Goal: Task Accomplishment & Management: Use online tool/utility

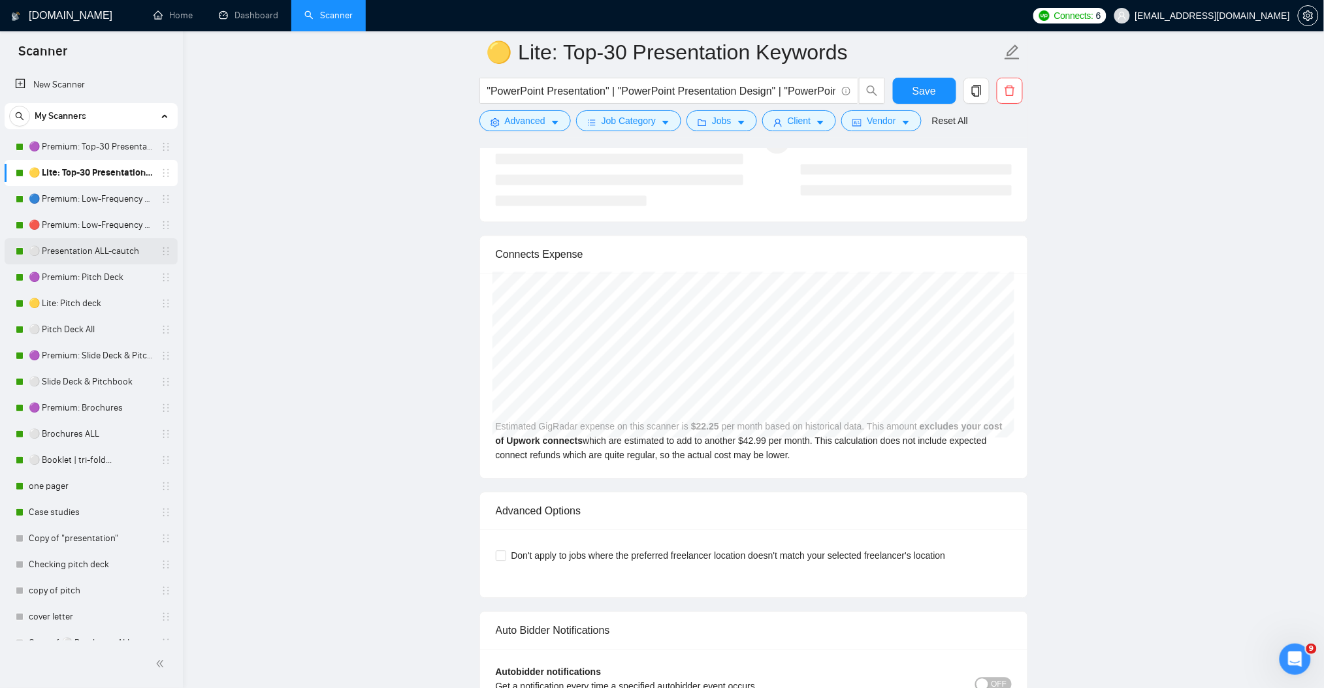
click at [100, 246] on link "⚪ Presentation ALL-cautch" at bounding box center [91, 251] width 124 height 26
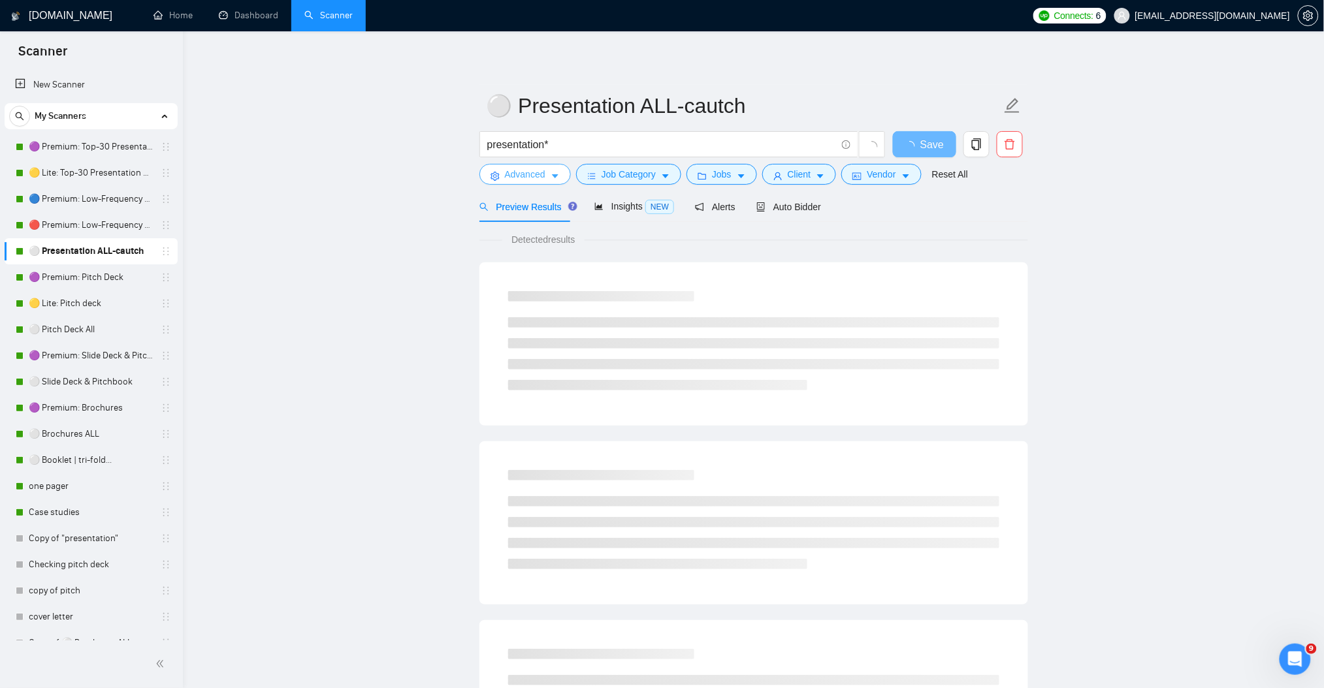
click at [559, 172] on button "Advanced" at bounding box center [524, 174] width 91 height 21
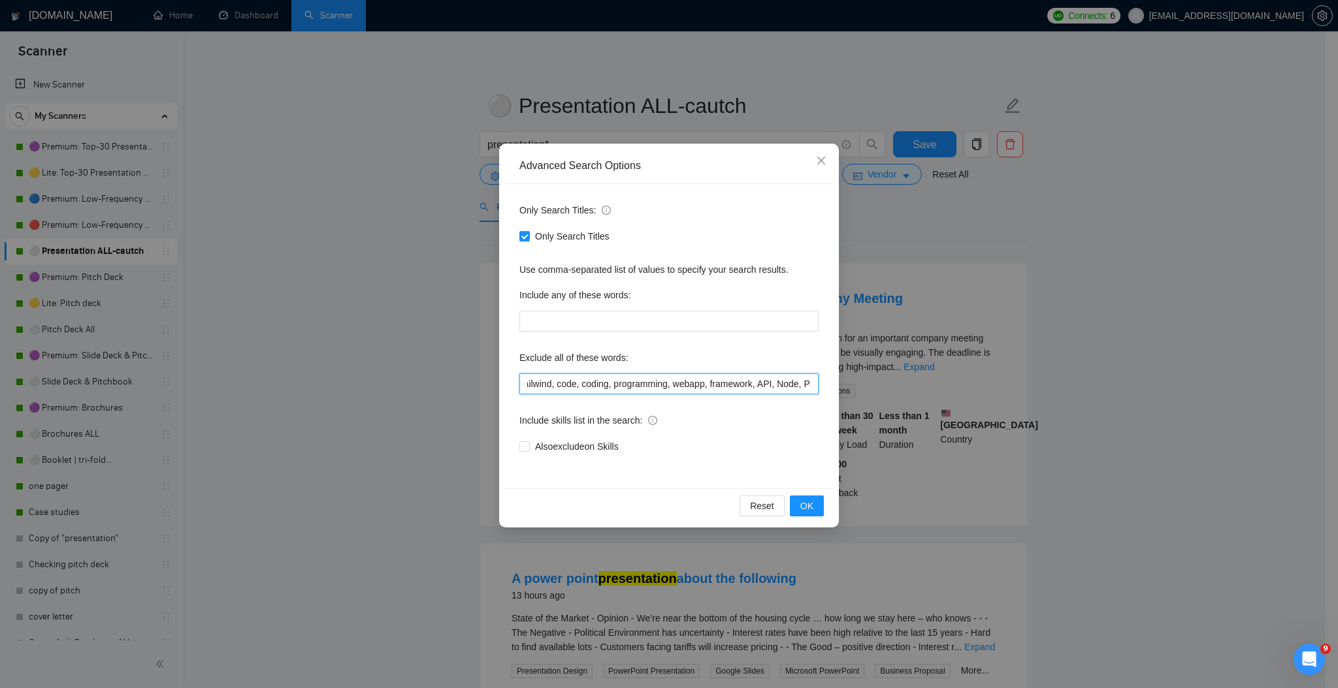
scroll to position [0, 2173]
drag, startPoint x: 708, startPoint y: 385, endPoint x: 910, endPoint y: 380, distance: 202.5
click at [910, 380] on div "Advanced Search Options Only Search Titles: Only Search Titles Use comma-separa…" at bounding box center [669, 344] width 1338 height 688
click at [727, 379] on input "prezi, keynote, figma, writer, video, webinar, qwilr, animation, animated, cart…" at bounding box center [668, 384] width 299 height 21
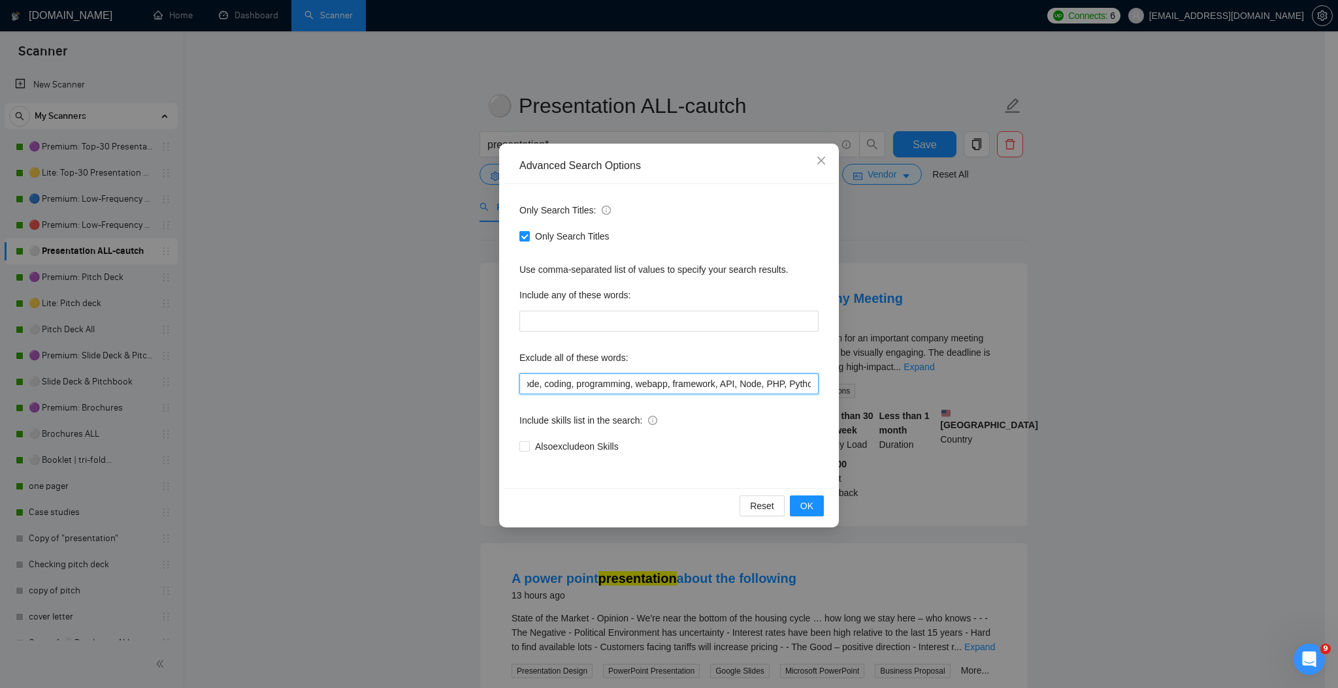
drag, startPoint x: 721, startPoint y: 384, endPoint x: 573, endPoint y: 379, distance: 148.3
click at [573, 379] on input "prezi, keynote, figma, writer, video, webinar, qwilr, animation, animated, cart…" at bounding box center [668, 384] width 299 height 21
click at [575, 387] on input "prezi, keynote, figma, writer, video, webinar, qwilr, animation, animated, cart…" at bounding box center [668, 384] width 299 height 21
drag, startPoint x: 517, startPoint y: 387, endPoint x: 560, endPoint y: 390, distance: 43.9
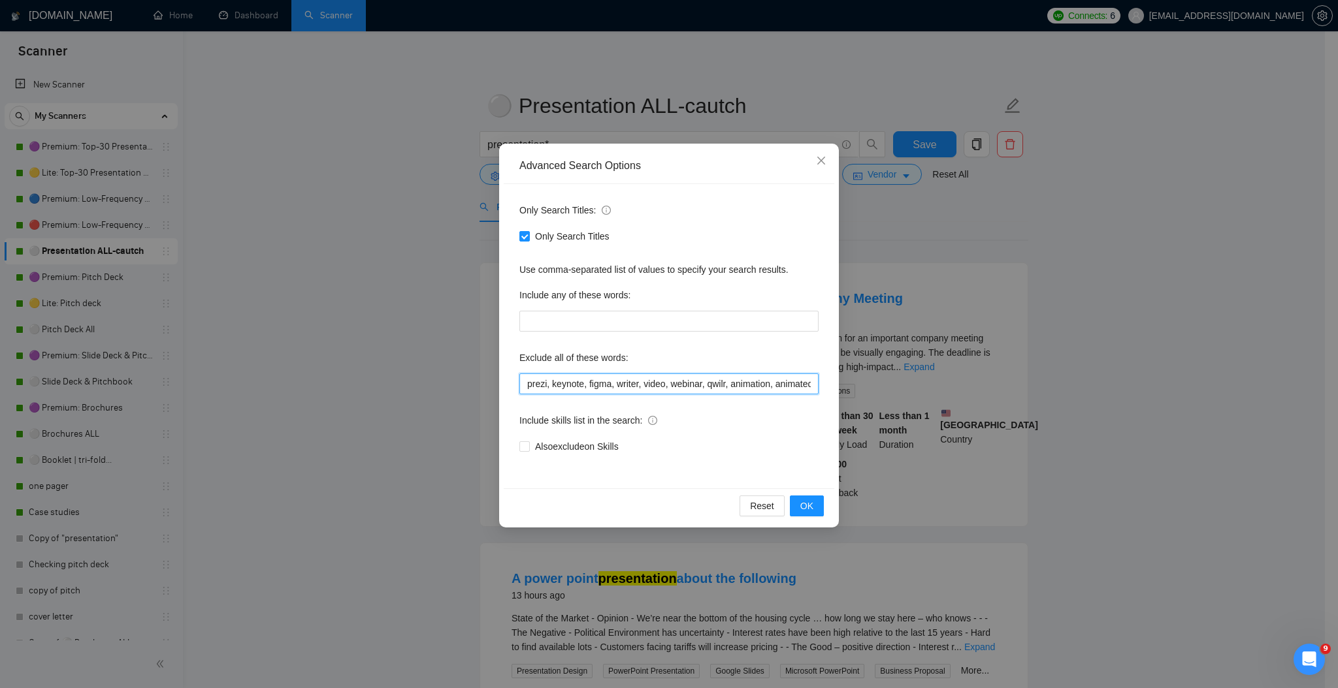
click at [560, 390] on input "prezi, keynote, figma, writer, video, webinar, qwilr, animation, animated, cart…" at bounding box center [668, 384] width 299 height 21
click at [561, 385] on input "prezi, keynote, figma, writer, video, webinar, qwilr, animation, animated, cart…" at bounding box center [668, 384] width 299 height 21
click at [556, 391] on input "prezi, keynote, figma, writer, video, webinar, qwilr, animation, animated, cart…" at bounding box center [668, 384] width 299 height 21
drag, startPoint x: 777, startPoint y: 381, endPoint x: 856, endPoint y: 382, distance: 79.0
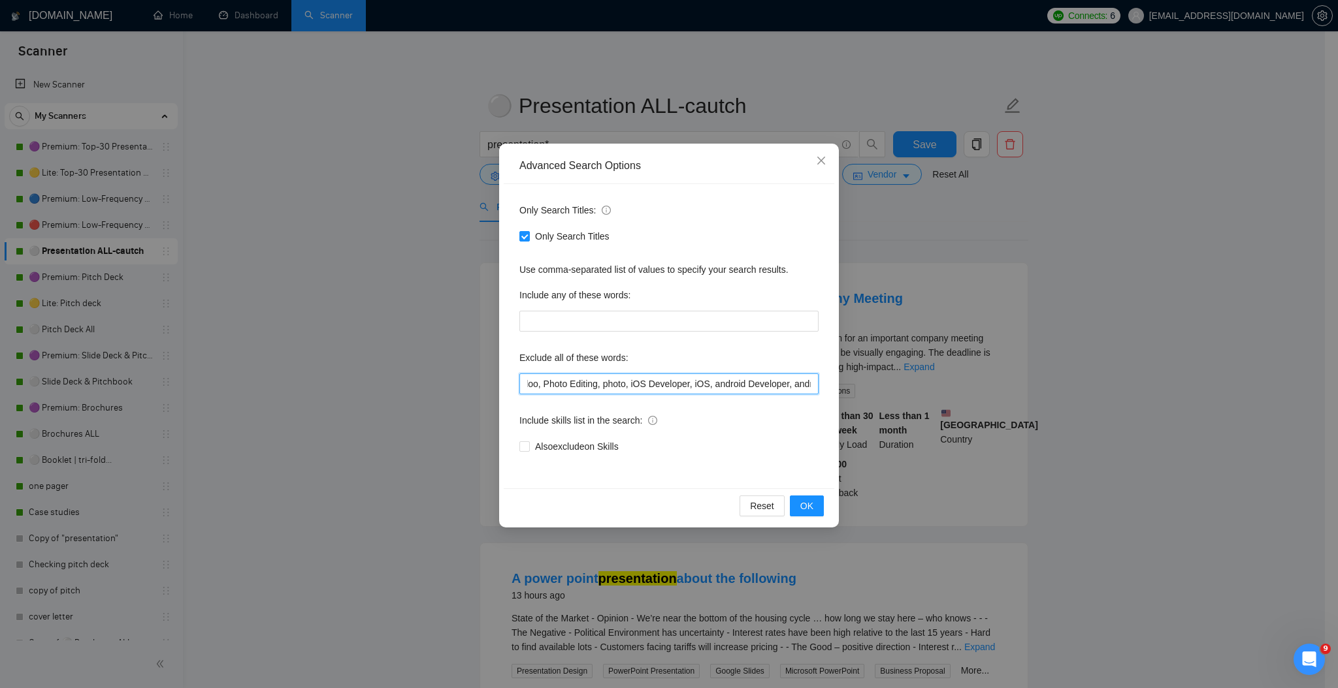
click at [856, 382] on div "Advanced Search Options Only Search Titles: Only Search Titles Use comma-separa…" at bounding box center [669, 344] width 1338 height 688
click at [769, 383] on input "prezi, keynote, figma, writer, video, webinar, qwilr, animation, animated, cart…" at bounding box center [668, 384] width 299 height 21
drag, startPoint x: 750, startPoint y: 381, endPoint x: 922, endPoint y: 387, distance: 172.5
click at [922, 387] on div "Advanced Search Options Only Search Titles: Only Search Titles Use comma-separa…" at bounding box center [669, 344] width 1338 height 688
click at [776, 382] on input "prezi, keynote, figma, writer, video, webinar, qwilr, animation, animated, cart…" at bounding box center [668, 384] width 299 height 21
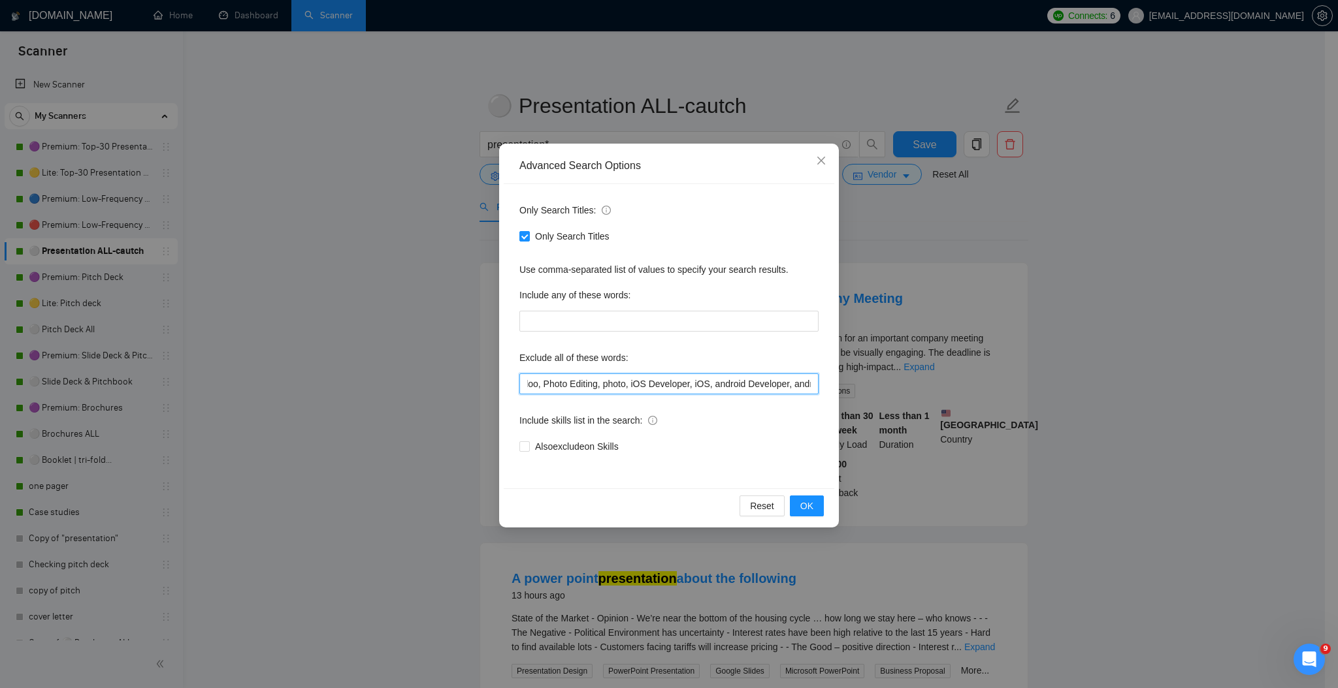
scroll to position [0, 2174]
paste input "Squarespace Web Developer"
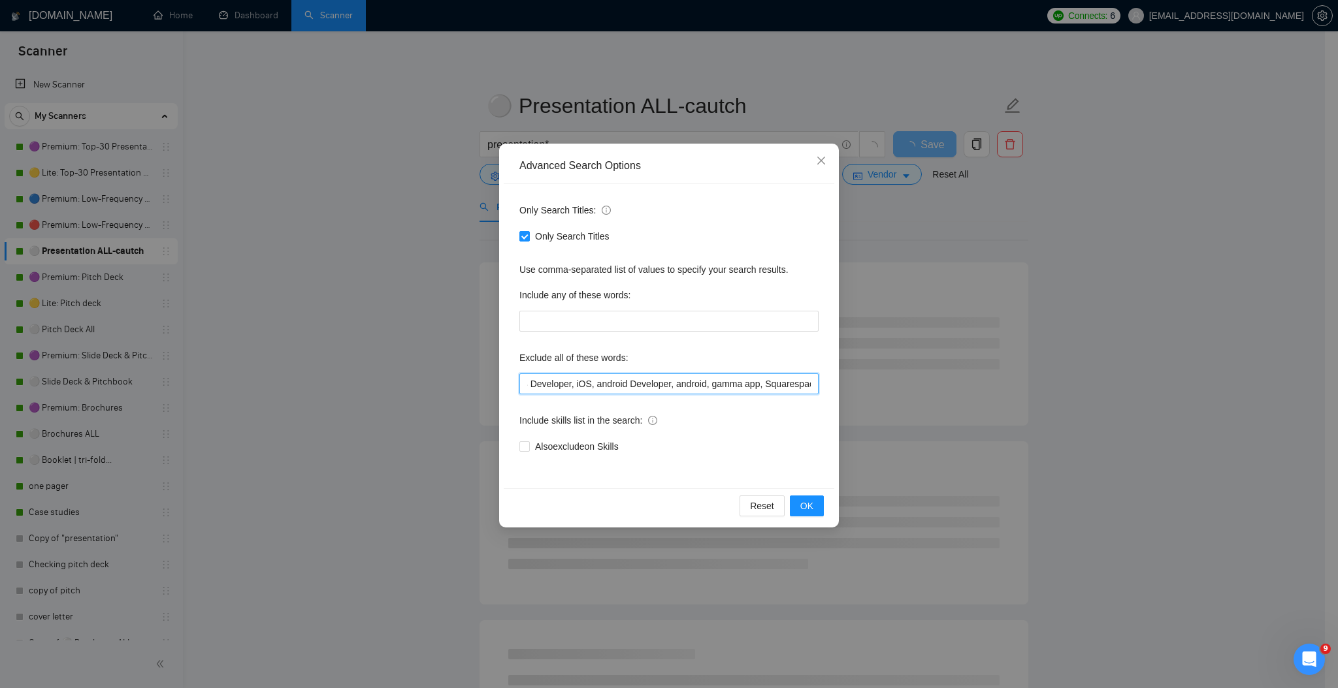
scroll to position [0, 2294]
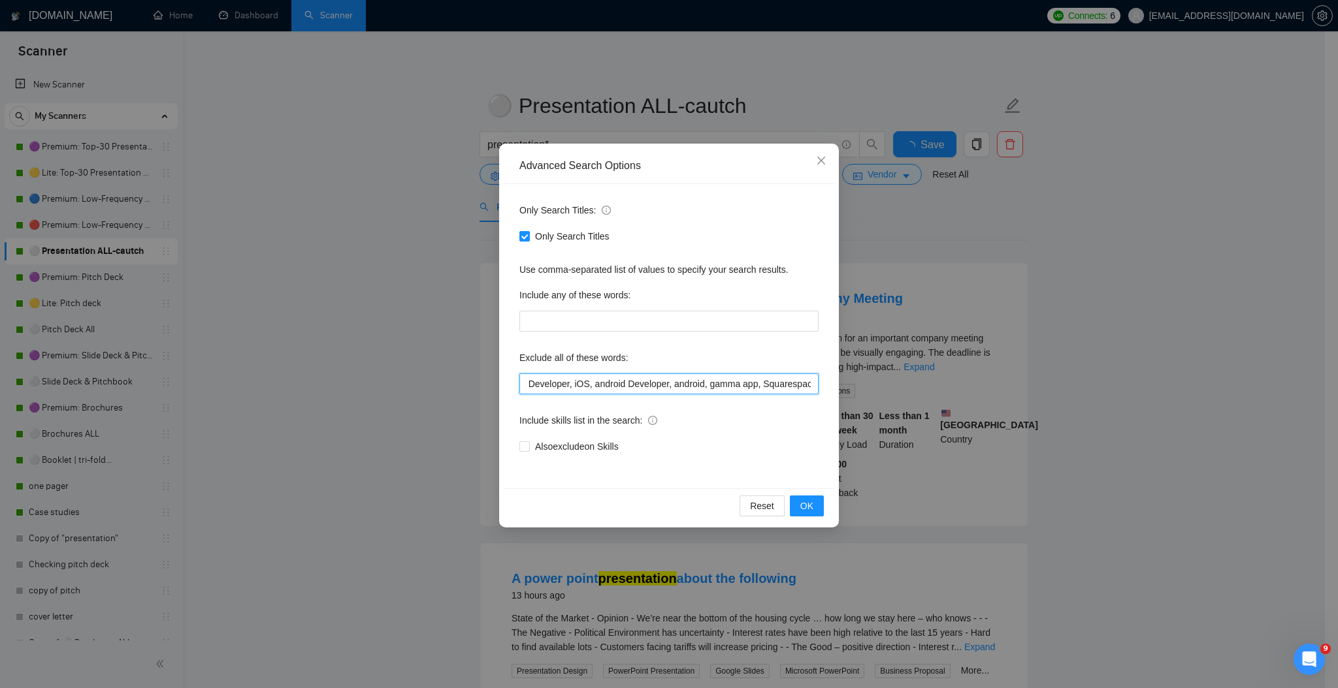
drag, startPoint x: 748, startPoint y: 388, endPoint x: 818, endPoint y: 387, distance: 70.5
click at [818, 387] on div "Only Search Titles: Only Search Titles Use comma-separated list of values to sp…" at bounding box center [669, 336] width 330 height 304
click at [805, 382] on input "prezi, keynote, figma, writer, video, webinar, qwilr, animation, animated, cart…" at bounding box center [668, 384] width 299 height 21
paste input "Web Developer"
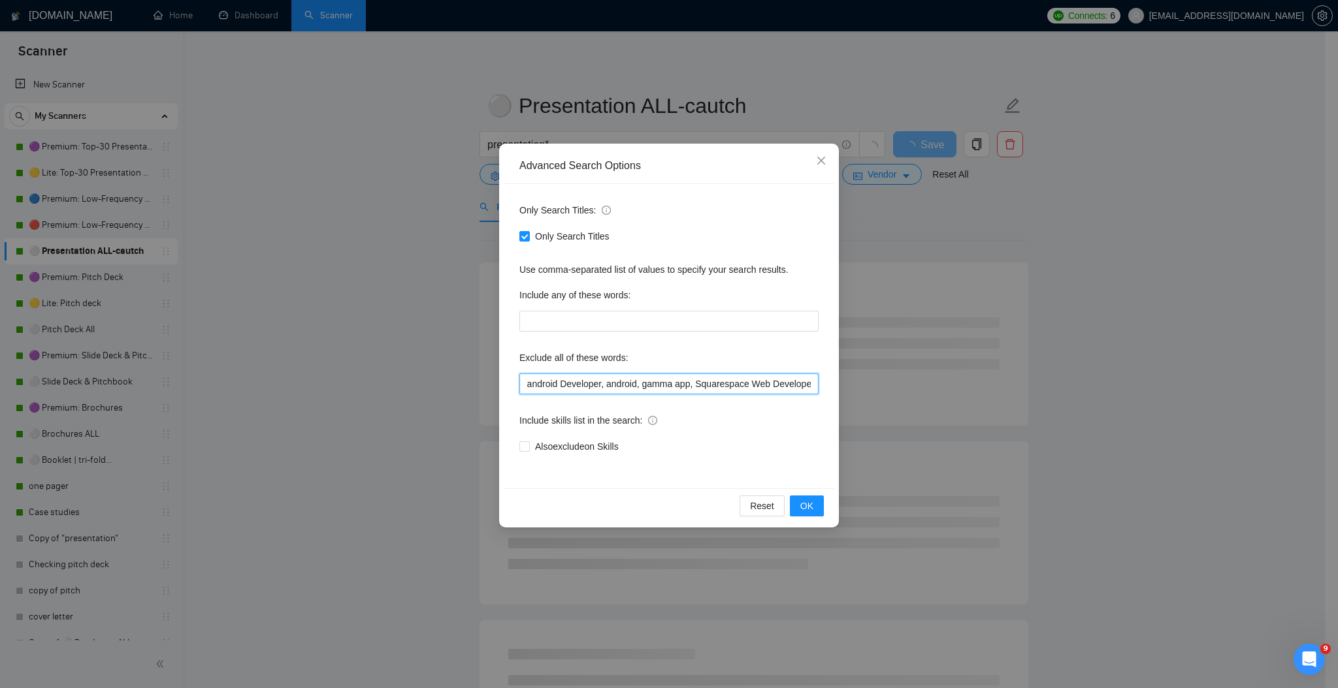
drag, startPoint x: 632, startPoint y: 383, endPoint x: 639, endPoint y: 381, distance: 7.6
click at [676, 385] on input "prezi, keynote, figma, writer, video, webinar, qwilr, animation, animated, cart…" at bounding box center [668, 384] width 299 height 21
click at [644, 384] on input "prezi, keynote, figma, writer, video, webinar, qwilr, animation, animated, cart…" at bounding box center [668, 384] width 299 height 21
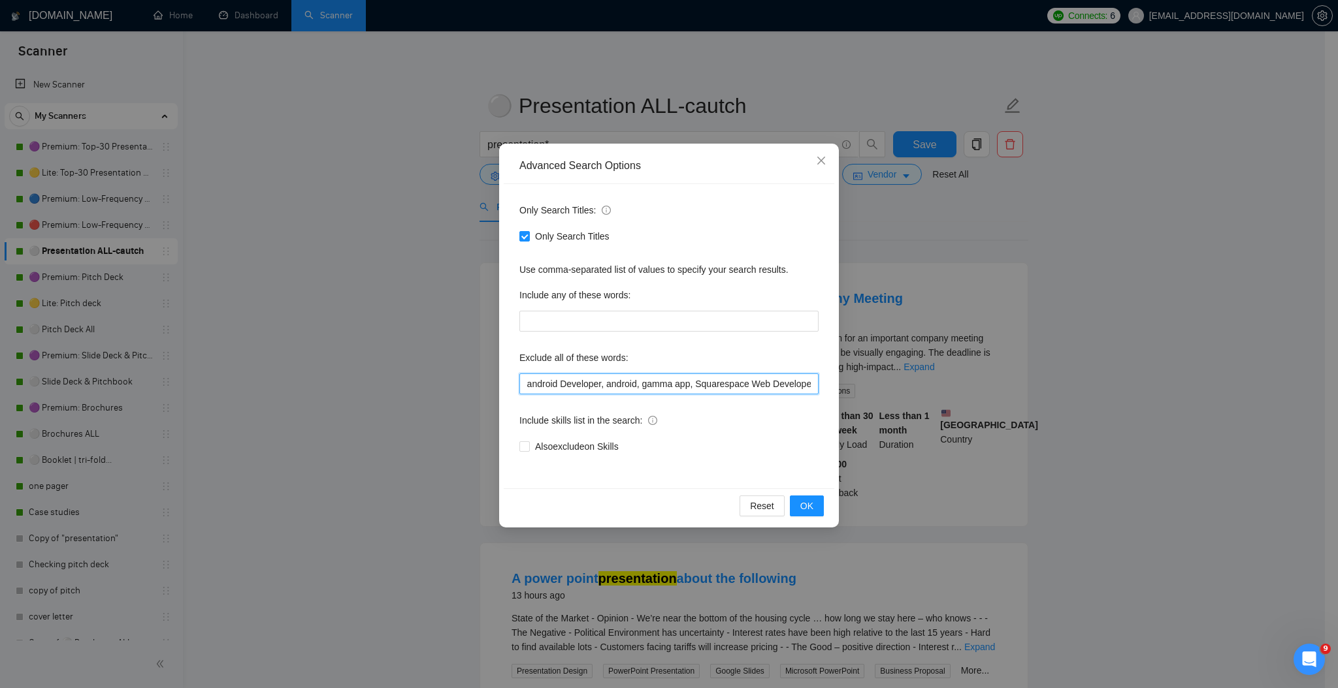
drag, startPoint x: 630, startPoint y: 385, endPoint x: 674, endPoint y: 386, distance: 44.4
click at [674, 386] on input "prezi, keynote, figma, writer, video, webinar, qwilr, animation, animated, cart…" at bounding box center [668, 384] width 299 height 21
click at [807, 384] on input "prezi, keynote, figma, writer, video, webinar, qwilr, animation, animated, cart…" at bounding box center [668, 384] width 299 height 21
paste input "Squarespace"
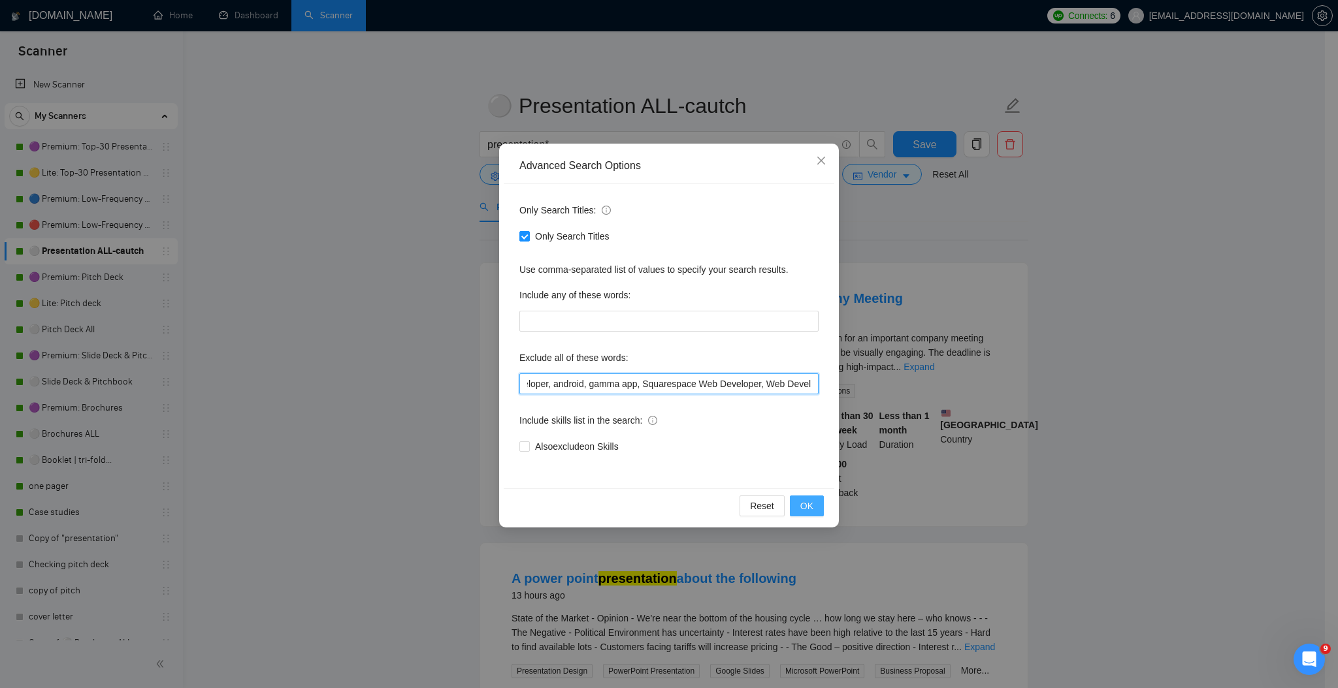
type input "prezi, keynote, figma, writer, video, webinar, qwilr, animation, animated, cart…"
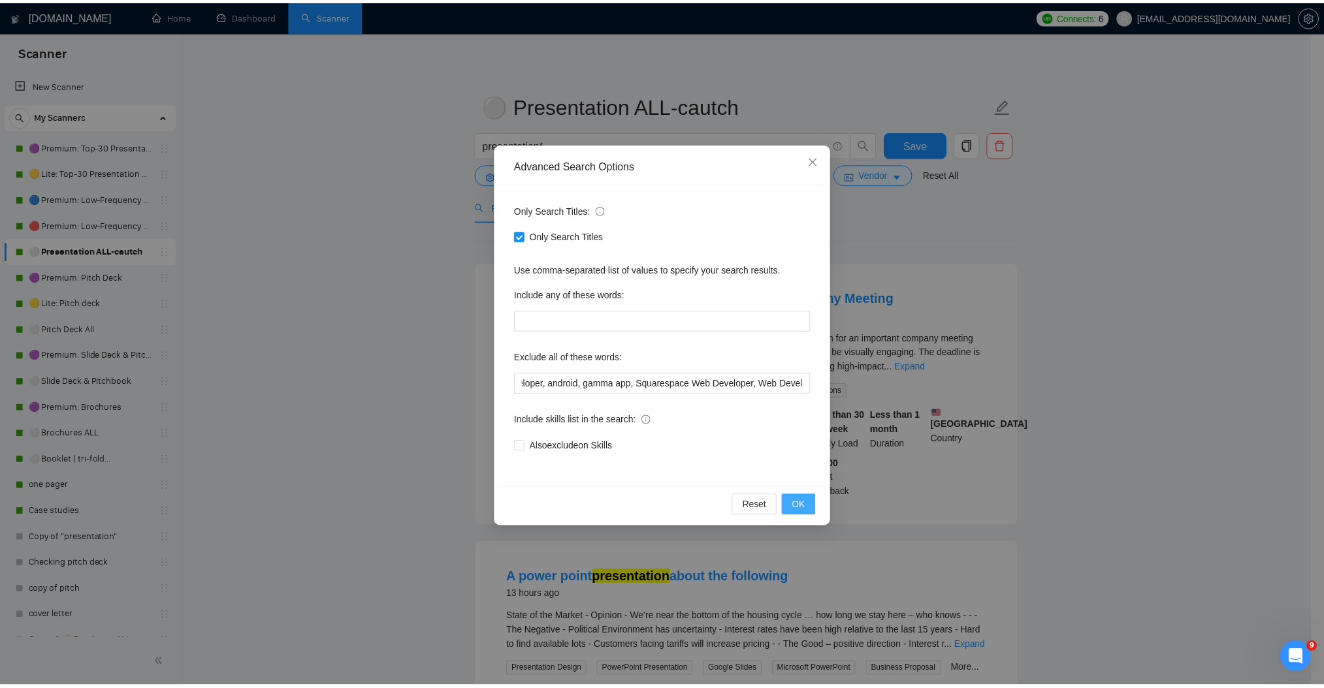
scroll to position [0, 0]
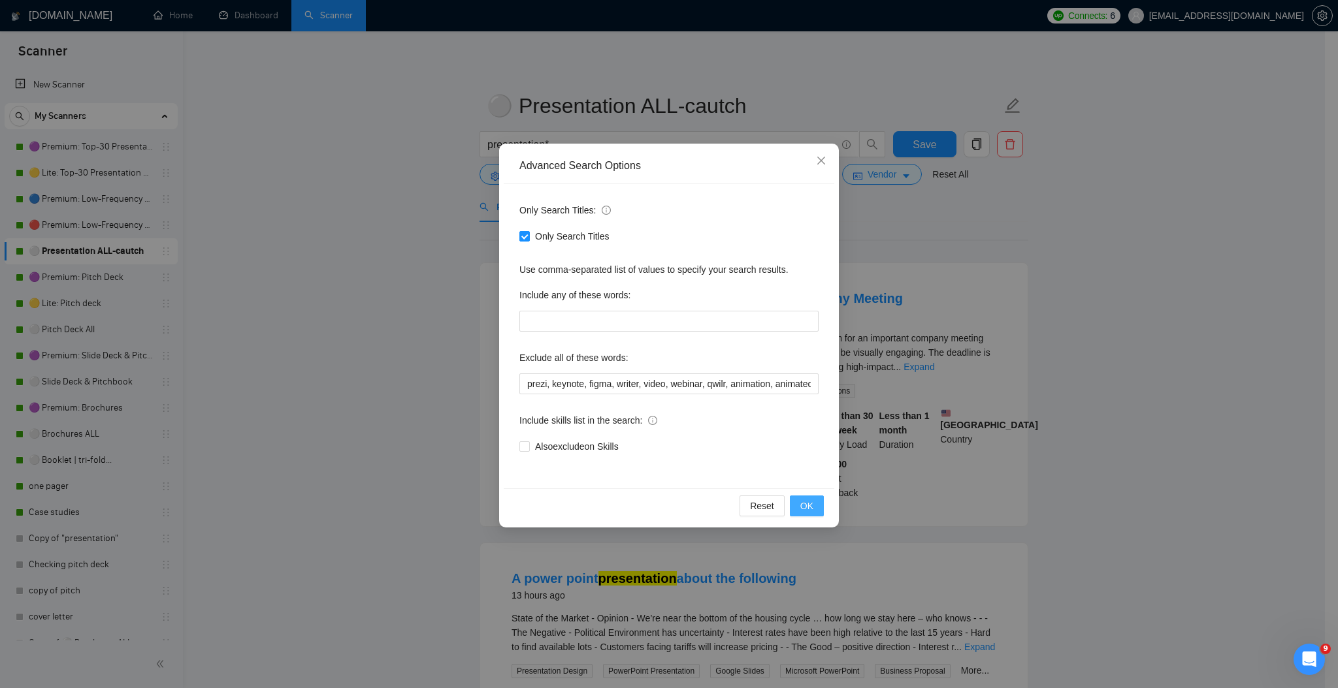
click at [812, 510] on span "OK" at bounding box center [806, 506] width 13 height 14
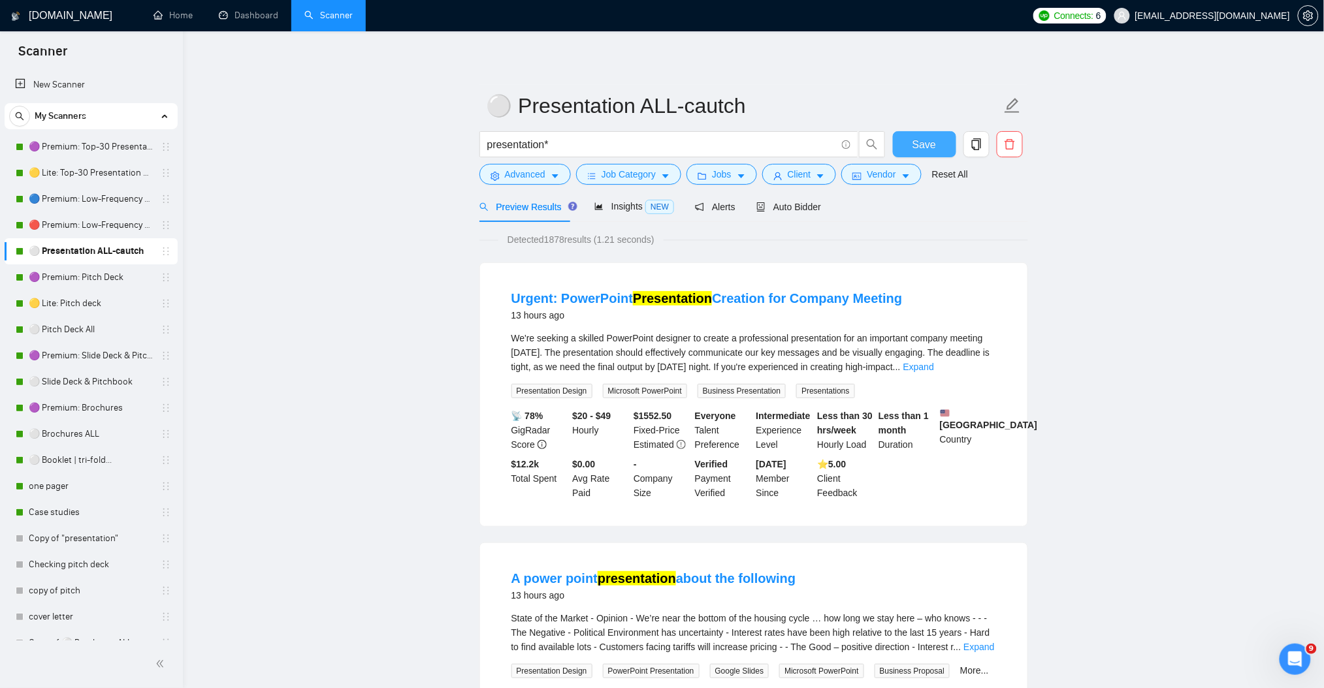
click at [948, 150] on button "Save" at bounding box center [924, 144] width 63 height 26
